Goal: Information Seeking & Learning: Learn about a topic

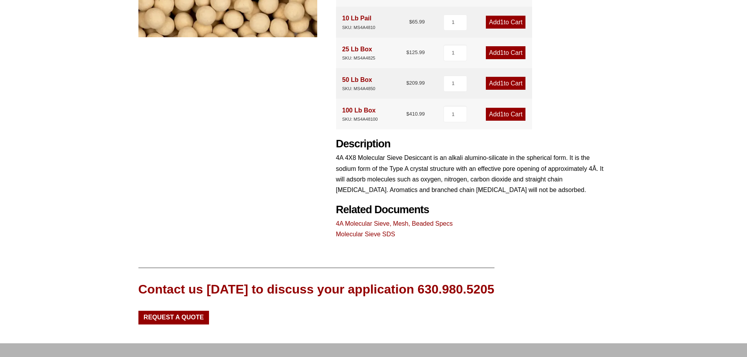
scroll to position [275, 0]
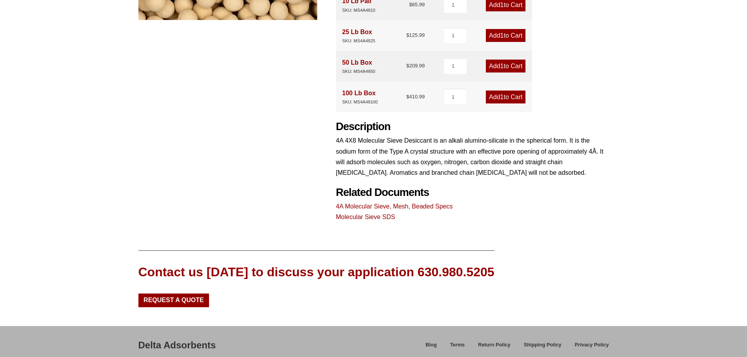
click at [443, 205] on link "4A Molecular Sieve, Mesh, Beaded Specs" at bounding box center [394, 206] width 117 height 7
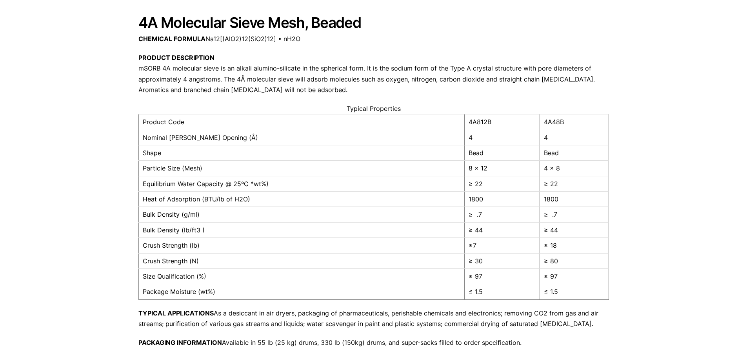
scroll to position [75, 0]
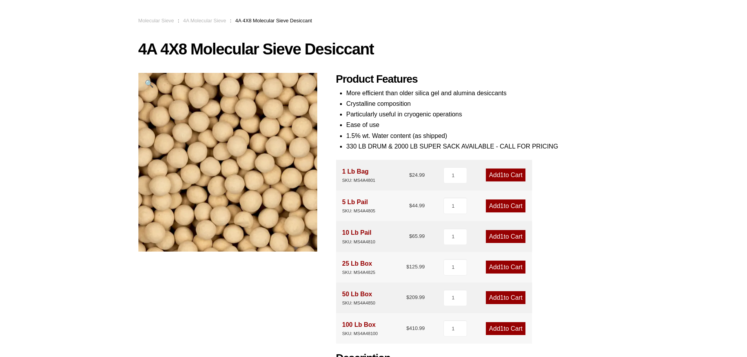
scroll to position [39, 0]
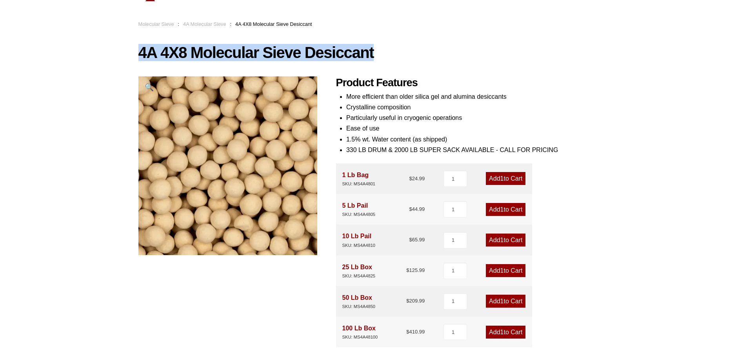
drag, startPoint x: 142, startPoint y: 52, endPoint x: 375, endPoint y: 48, distance: 233.5
click at [375, 48] on h1 "4A 4X8 Molecular Sieve Desiccant" at bounding box center [373, 52] width 471 height 16
copy h1 "4A 4X8 Molecular Sieve Desiccant"
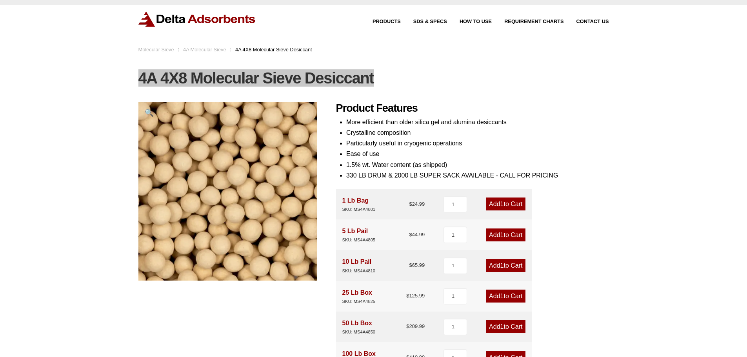
scroll to position [0, 0]
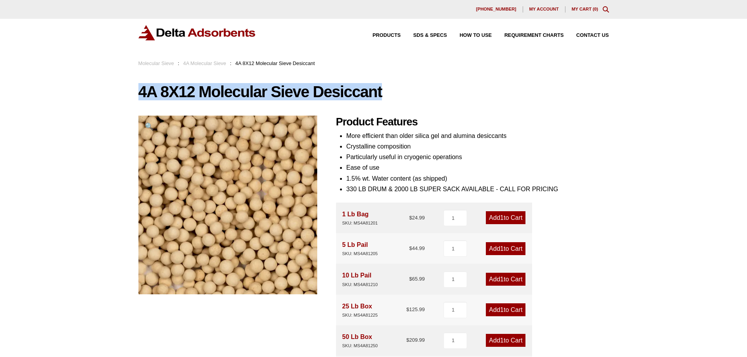
drag, startPoint x: 134, startPoint y: 92, endPoint x: 393, endPoint y: 86, distance: 259.4
click at [393, 86] on div "Our website has detected that you are using an outdated browser that will preve…" at bounding box center [373, 347] width 747 height 695
copy h1 "4A 8X12 Molecular Sieve Desiccant"
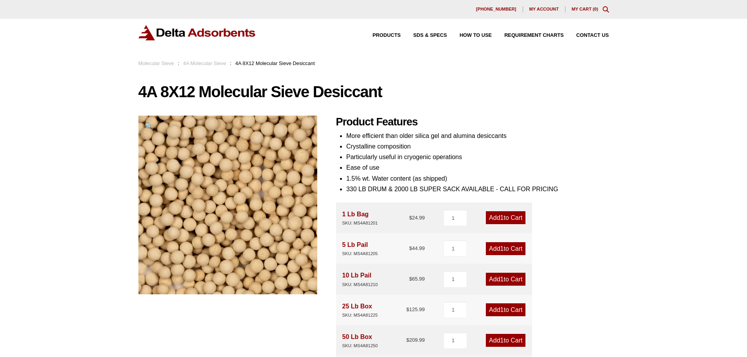
click at [362, 23] on div "Products SDS & SPECS How to Use Requirement Charts Contact Us" at bounding box center [373, 39] width 747 height 40
